Goal: Transaction & Acquisition: Purchase product/service

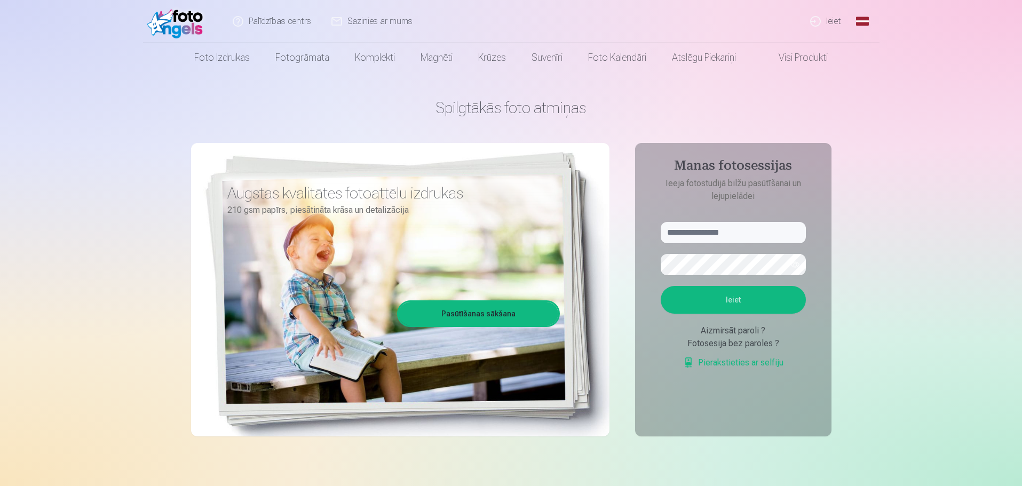
click at [862, 17] on link "Global" at bounding box center [862, 21] width 21 height 43
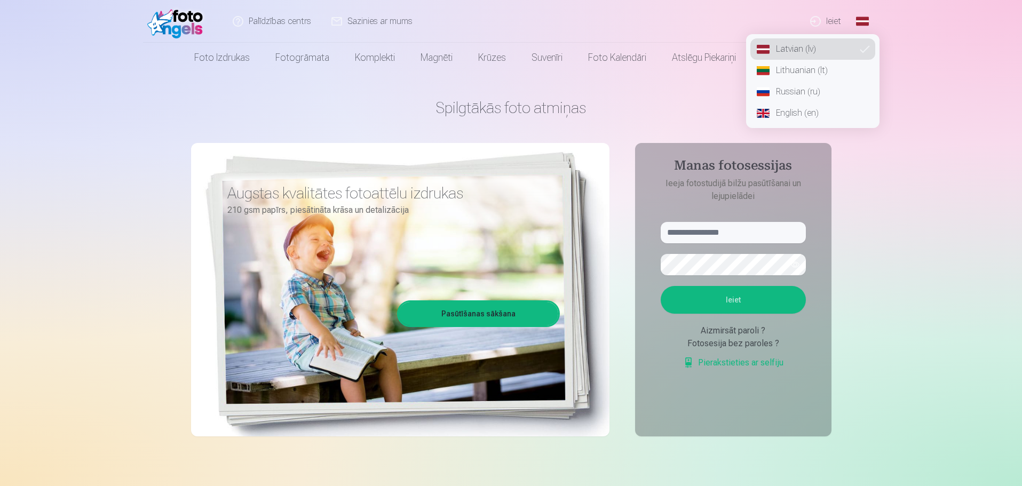
click at [805, 96] on link "Russian (ru)" at bounding box center [812, 91] width 125 height 21
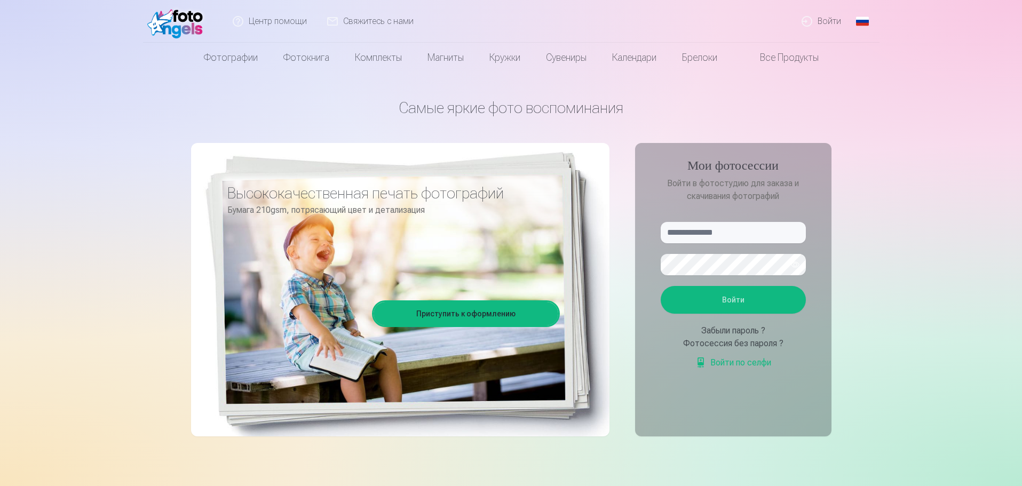
click at [481, 311] on link "Приступить к оформлению" at bounding box center [466, 313] width 185 height 23
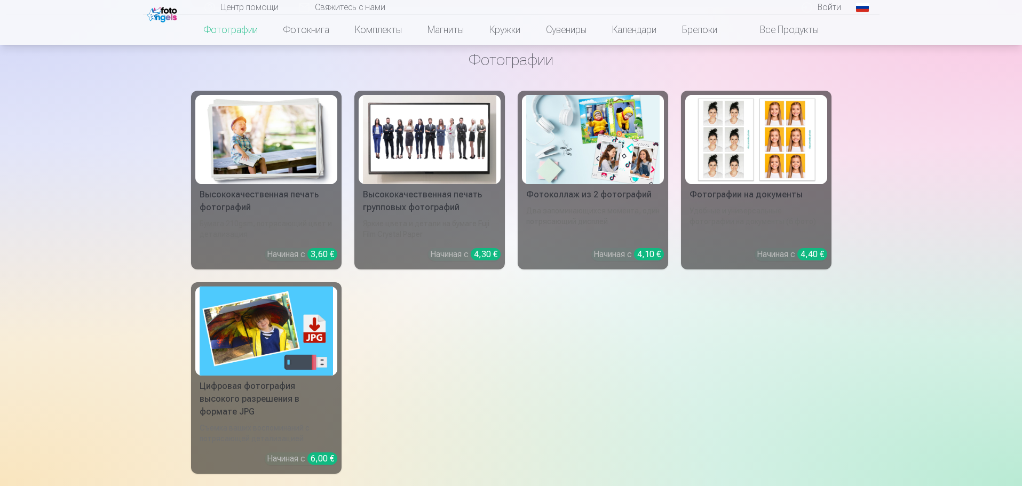
scroll to position [534, 0]
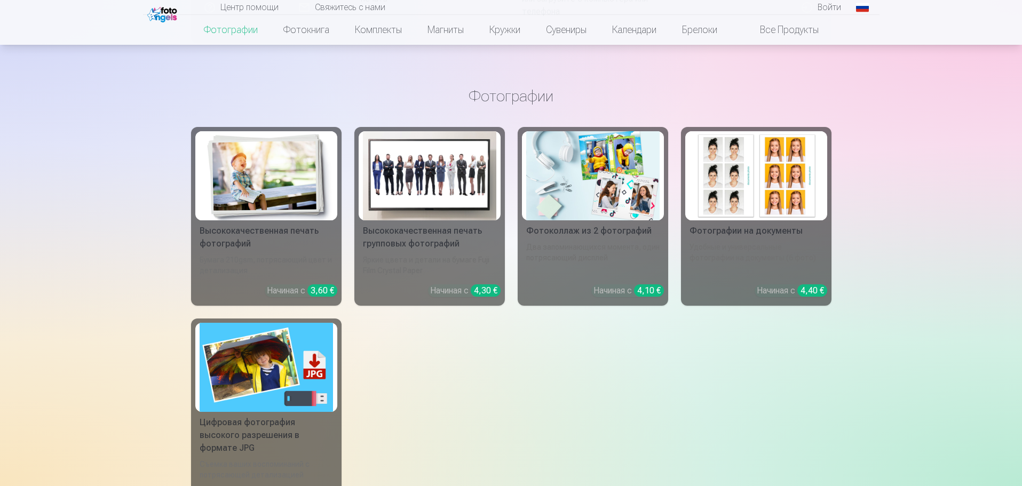
click at [604, 211] on img at bounding box center [592, 175] width 133 height 89
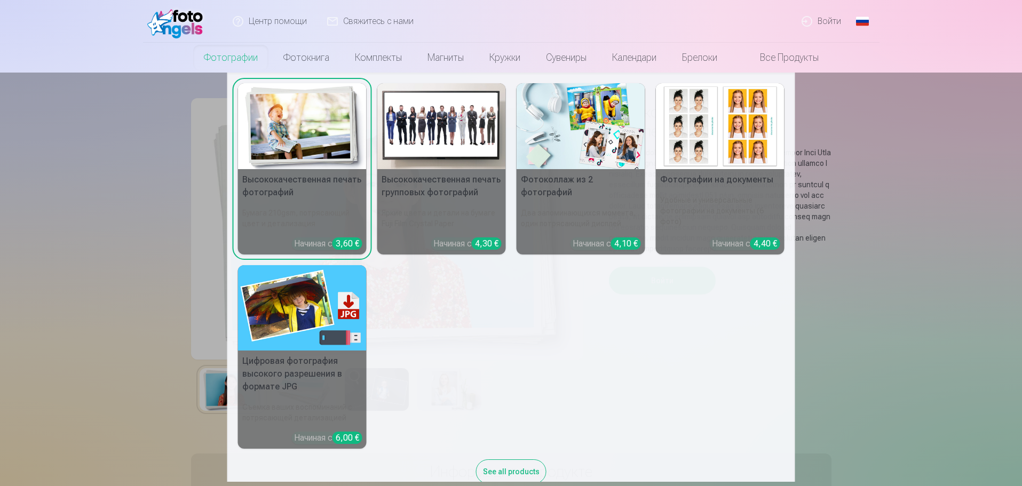
click at [303, 141] on img at bounding box center [302, 126] width 129 height 86
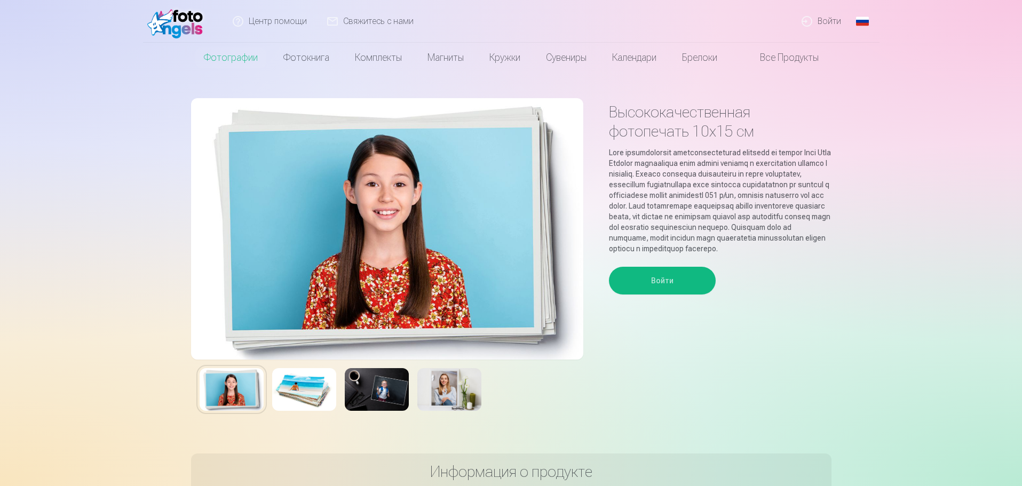
click at [706, 295] on button "Войти" at bounding box center [662, 281] width 107 height 28
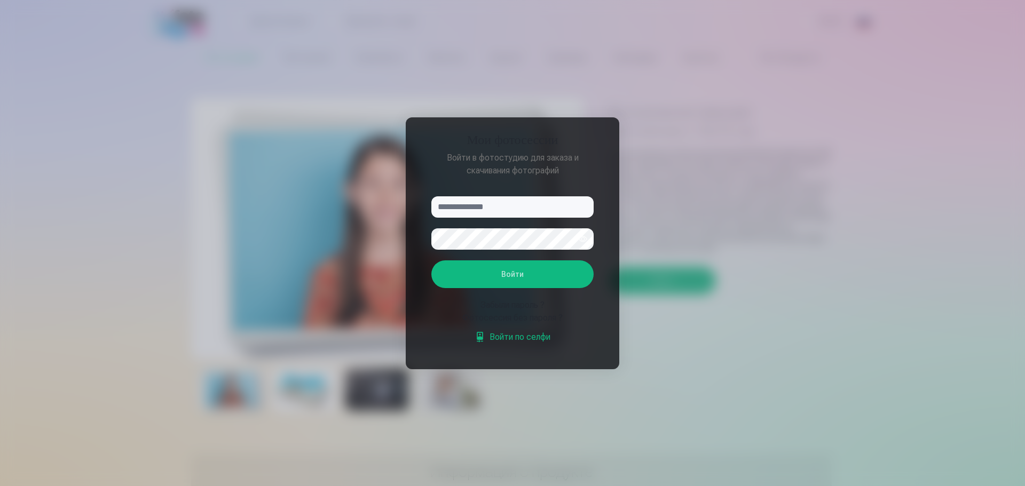
click at [787, 250] on div at bounding box center [512, 243] width 1025 height 486
